Goal: Understand process/instructions: Learn how to perform a task or action

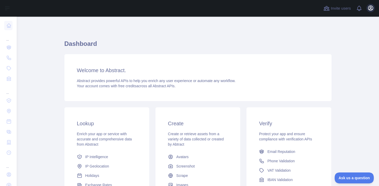
click at [369, 9] on icon "button" at bounding box center [370, 8] width 6 height 6
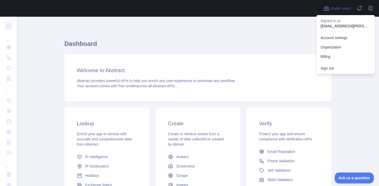
click at [347, 91] on main "Dashboard Welcome to Abstract. Abstract provides powerful APIs to help you enri…" at bounding box center [198, 102] width 362 height 170
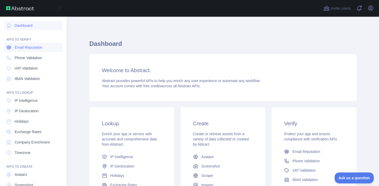
click at [28, 48] on span "Email Reputation" at bounding box center [29, 47] width 28 height 5
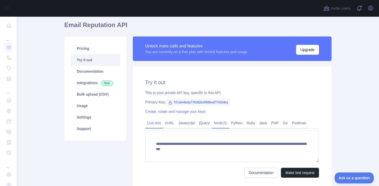
scroll to position [19, 0]
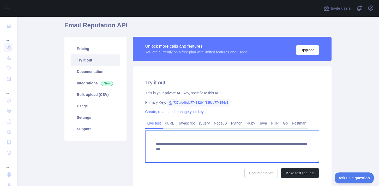
drag, startPoint x: 155, startPoint y: 145, endPoint x: 198, endPoint y: 159, distance: 45.4
click at [198, 159] on textarea "**********" at bounding box center [232, 147] width 174 height 32
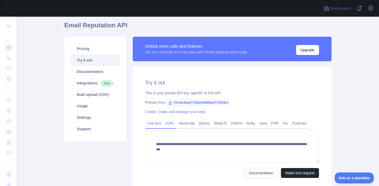
click at [172, 123] on link "cURL" at bounding box center [169, 123] width 13 height 8
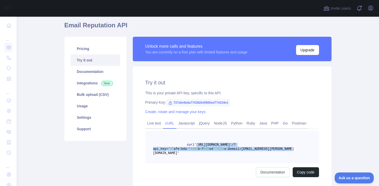
drag, startPoint x: 198, startPoint y: 144, endPoint x: 292, endPoint y: 148, distance: 93.4
click at [292, 148] on span "curl '[URL][DOMAIN_NAME] 1 /?api_key= 737 afe 4 bda 774382 b 4 f 885 ed 774154 …" at bounding box center [223, 149] width 141 height 12
copy span "[URL][DOMAIN_NAME] 1 /?api_key= 737 afe 4 bda 774382 b 4 f 885 ed 774154 e 1 &e…"
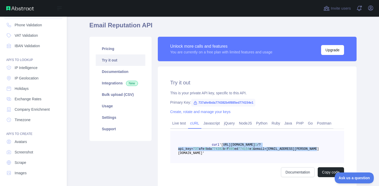
scroll to position [0, 0]
drag, startPoint x: 36, startPoint y: 27, endPoint x: 34, endPoint y: 34, distance: 7.8
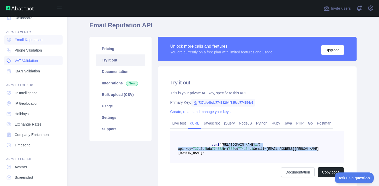
scroll to position [4, 0]
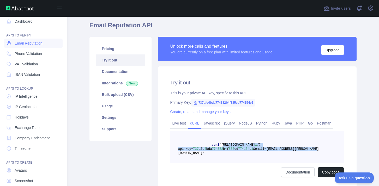
click at [33, 43] on span "Email Reputation" at bounding box center [29, 43] width 28 height 5
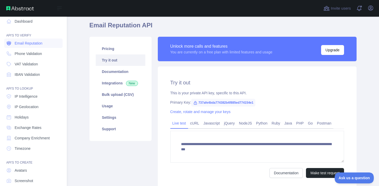
scroll to position [12, 0]
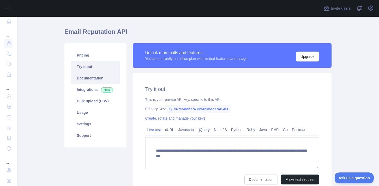
click at [101, 77] on link "Documentation" at bounding box center [96, 77] width 50 height 11
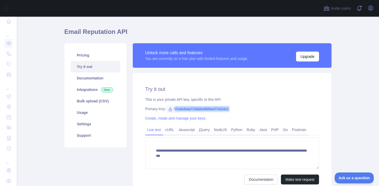
drag, startPoint x: 175, startPoint y: 109, endPoint x: 246, endPoint y: 112, distance: 71.0
click at [247, 112] on div "**********" at bounding box center [232, 135] width 199 height 124
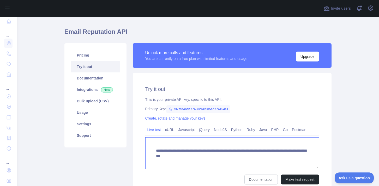
click at [159, 157] on textarea "**********" at bounding box center [232, 153] width 174 height 32
drag, startPoint x: 156, startPoint y: 156, endPoint x: 279, endPoint y: 156, distance: 122.8
click at [279, 156] on textarea "**********" at bounding box center [232, 153] width 174 height 32
drag, startPoint x: 304, startPoint y: 157, endPoint x: 152, endPoint y: 155, distance: 152.3
click at [152, 155] on textarea "**********" at bounding box center [232, 153] width 174 height 32
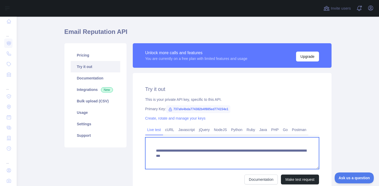
drag, startPoint x: 155, startPoint y: 148, endPoint x: 303, endPoint y: 154, distance: 148.0
click at [303, 154] on textarea "**********" at bounding box center [232, 153] width 174 height 32
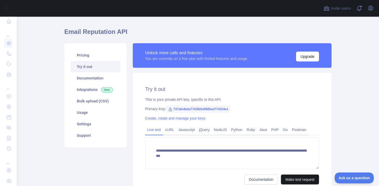
click at [300, 182] on button "Make test request" at bounding box center [300, 180] width 38 height 10
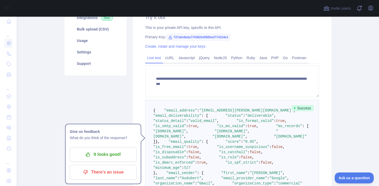
scroll to position [84, 0]
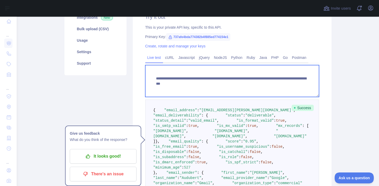
click at [156, 77] on textarea "**********" at bounding box center [232, 81] width 174 height 32
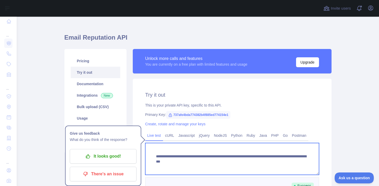
scroll to position [14, 0]
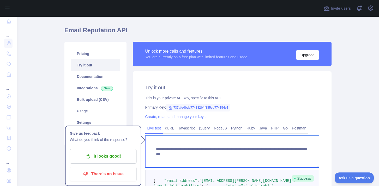
drag, startPoint x: 155, startPoint y: 149, endPoint x: 334, endPoint y: 155, distance: 178.7
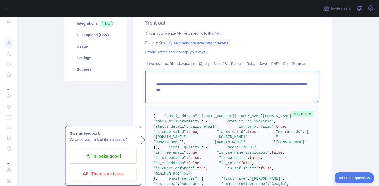
scroll to position [80, 0]
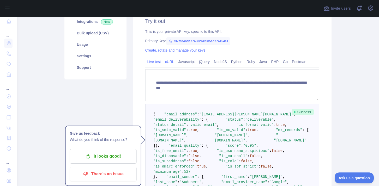
click at [175, 61] on link "cURL" at bounding box center [169, 62] width 13 height 8
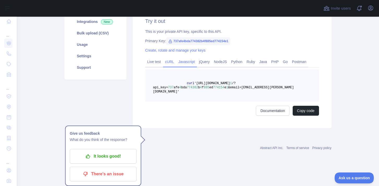
click at [191, 60] on link "Javascript" at bounding box center [186, 62] width 21 height 8
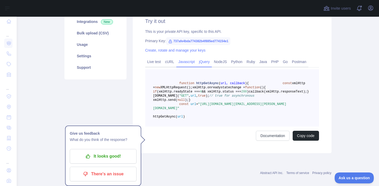
click at [208, 62] on link "jQuery" at bounding box center [204, 62] width 15 height 8
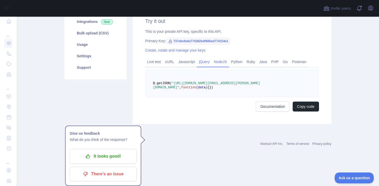
click at [222, 63] on link "NodeJS" at bounding box center [220, 62] width 17 height 8
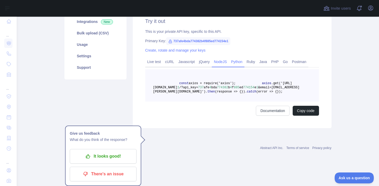
click at [241, 63] on link "Python" at bounding box center [237, 62] width 16 height 8
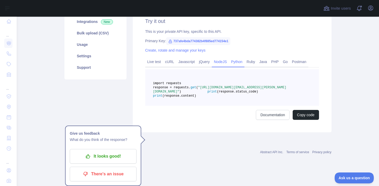
click at [221, 67] on div "NodeJS" at bounding box center [220, 63] width 17 height 8
click at [209, 64] on link "jQuery" at bounding box center [204, 62] width 15 height 8
